Goal: Information Seeking & Learning: Learn about a topic

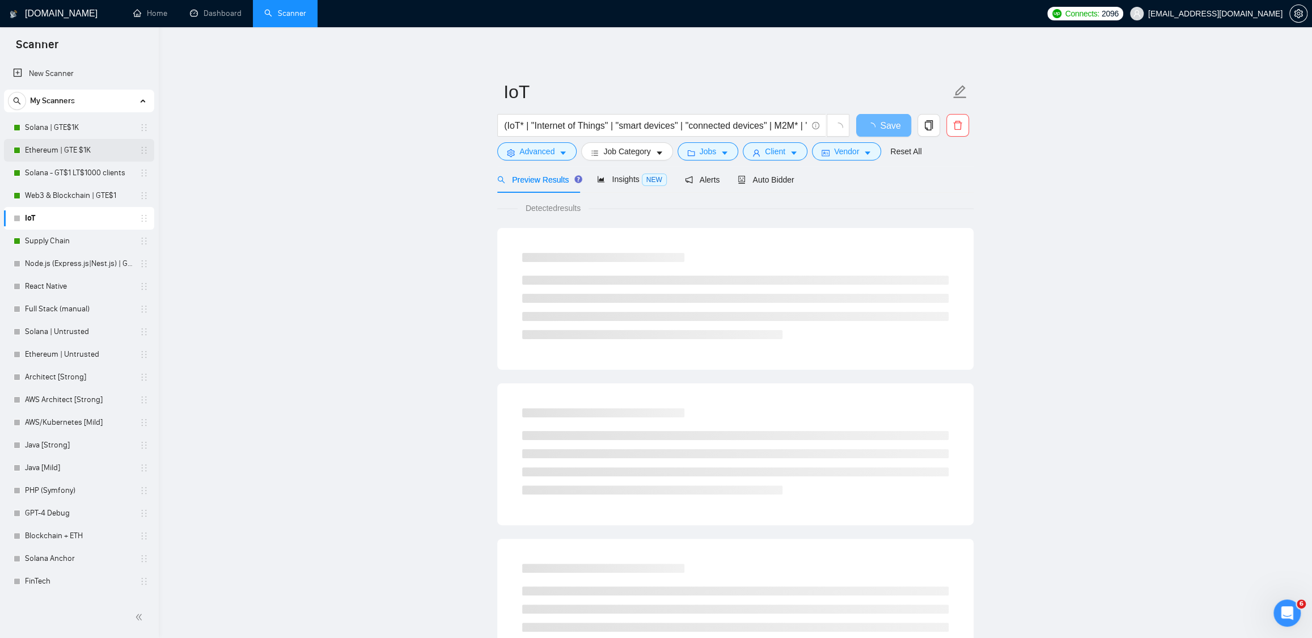
click at [53, 149] on link "Ethereum | GTE $1K" at bounding box center [79, 150] width 108 height 23
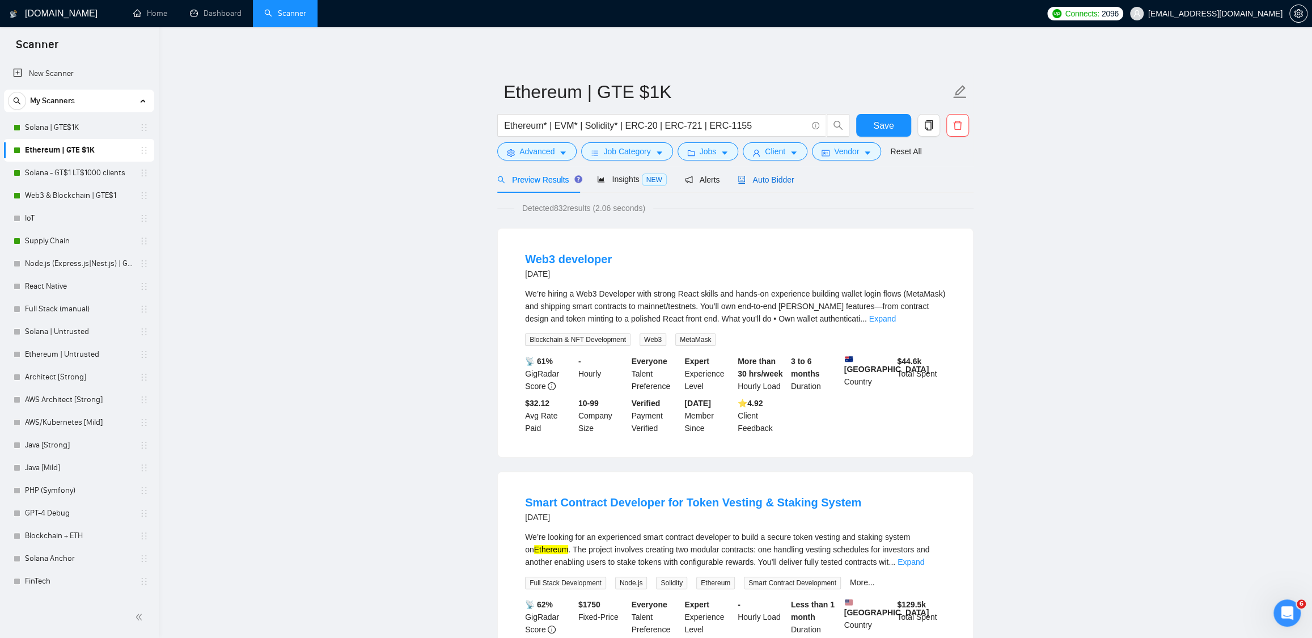
click at [760, 179] on span "Auto Bidder" at bounding box center [766, 179] width 56 height 9
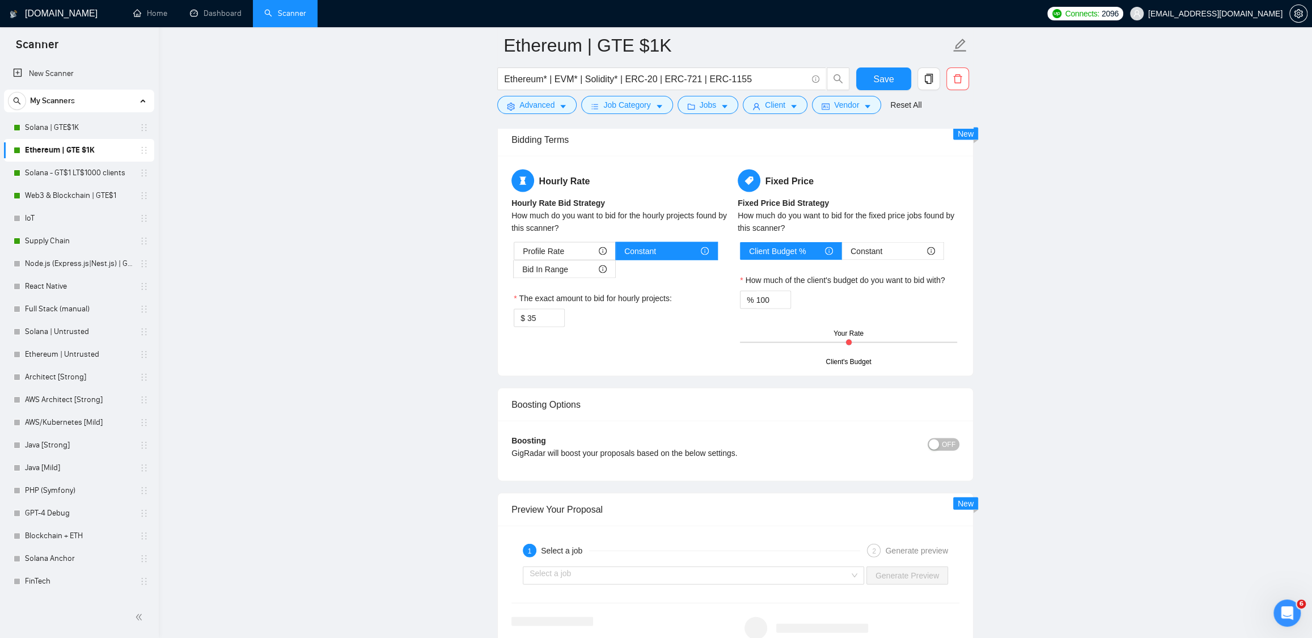
scroll to position [1809, 0]
click at [54, 200] on link "Web3 & Blockchain | GTE$1" at bounding box center [79, 195] width 108 height 23
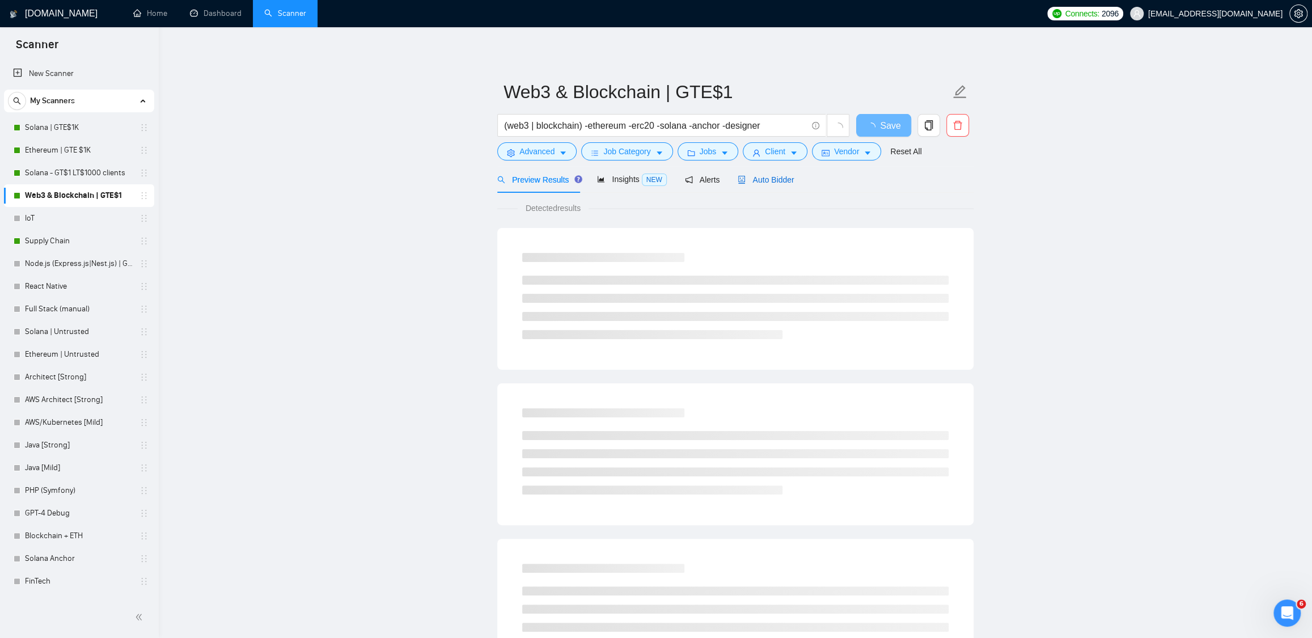
click at [776, 180] on span "Auto Bidder" at bounding box center [766, 179] width 56 height 9
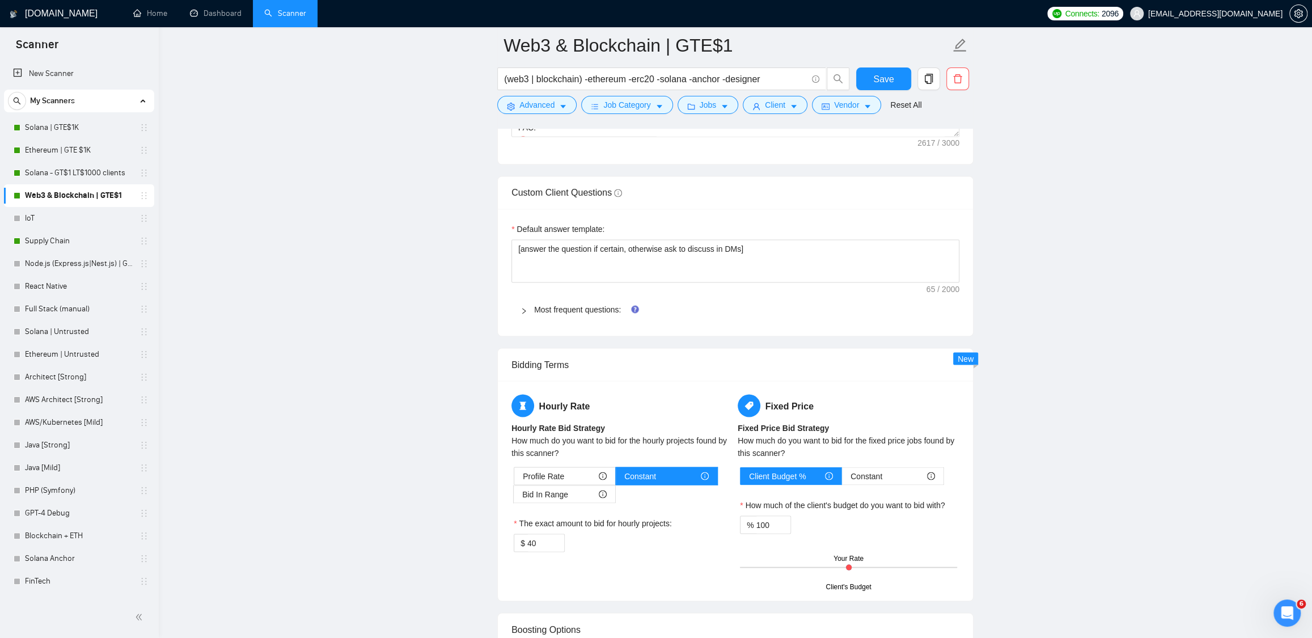
scroll to position [1588, 0]
click at [45, 147] on link "Ethereum | GTE $1K" at bounding box center [79, 150] width 108 height 23
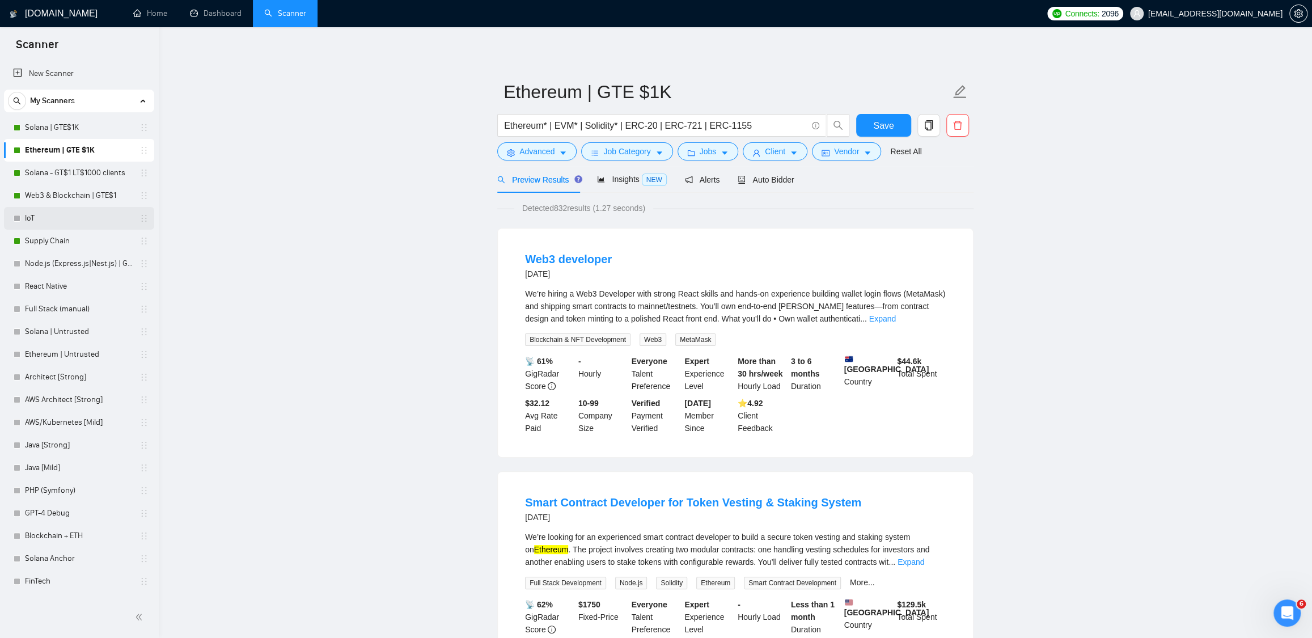
click at [92, 219] on link "IoT" at bounding box center [79, 218] width 108 height 23
